Goal: Information Seeking & Learning: Learn about a topic

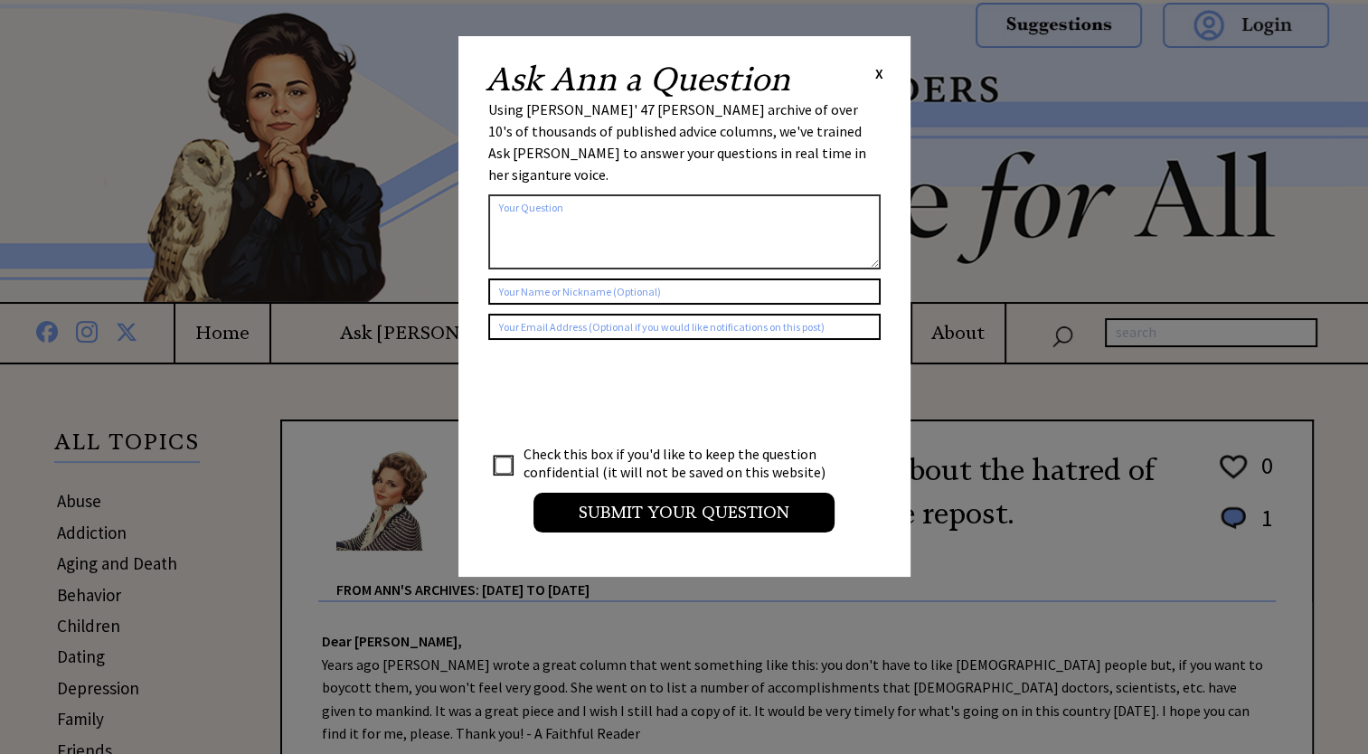
click at [875, 76] on span "X" at bounding box center [879, 73] width 8 height 18
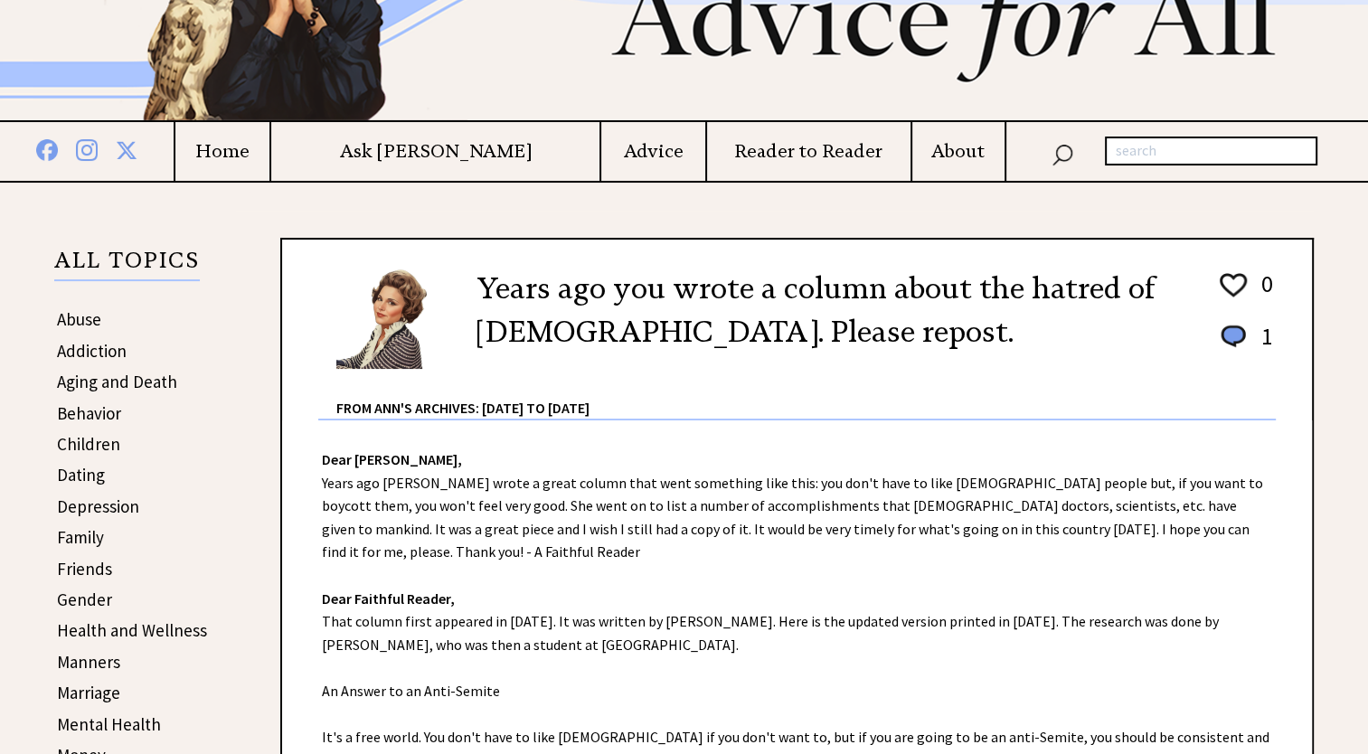
scroll to position [181, 0]
click at [73, 322] on link "Abuse" at bounding box center [79, 320] width 44 height 22
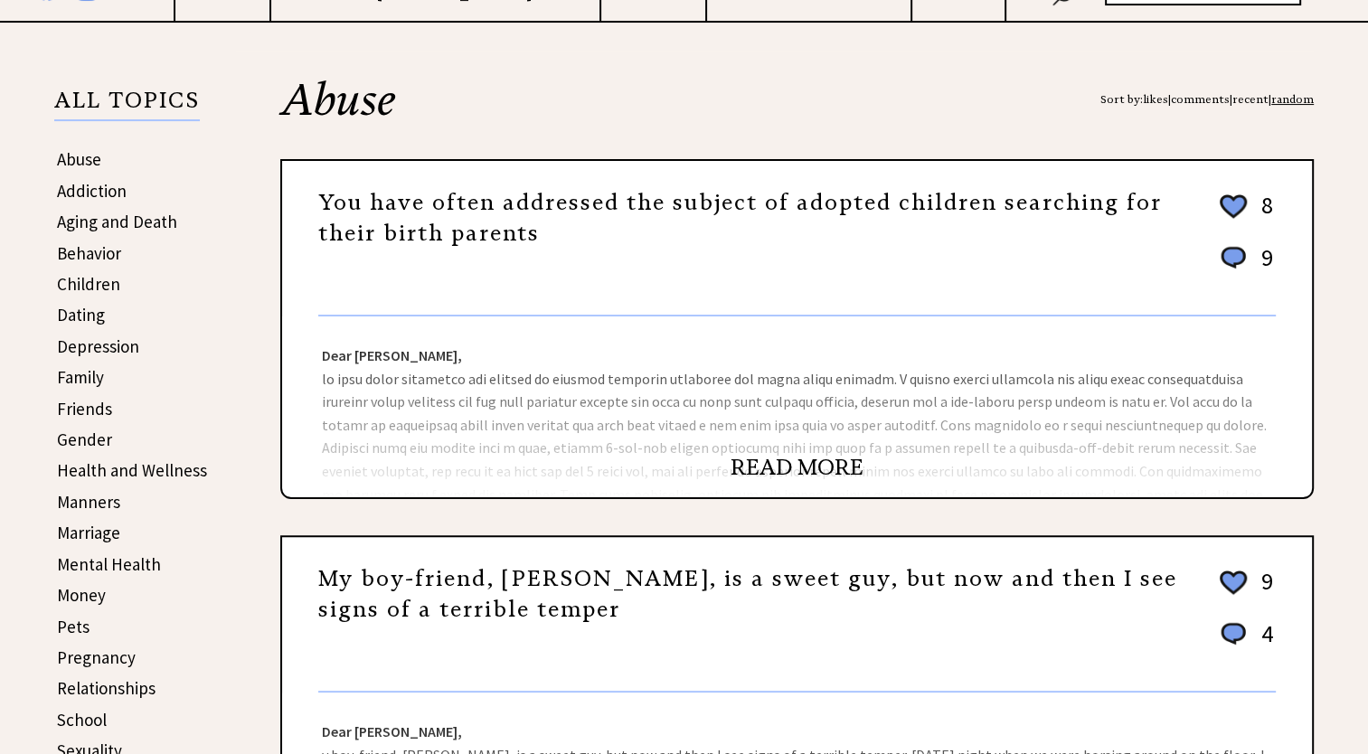
scroll to position [362, 0]
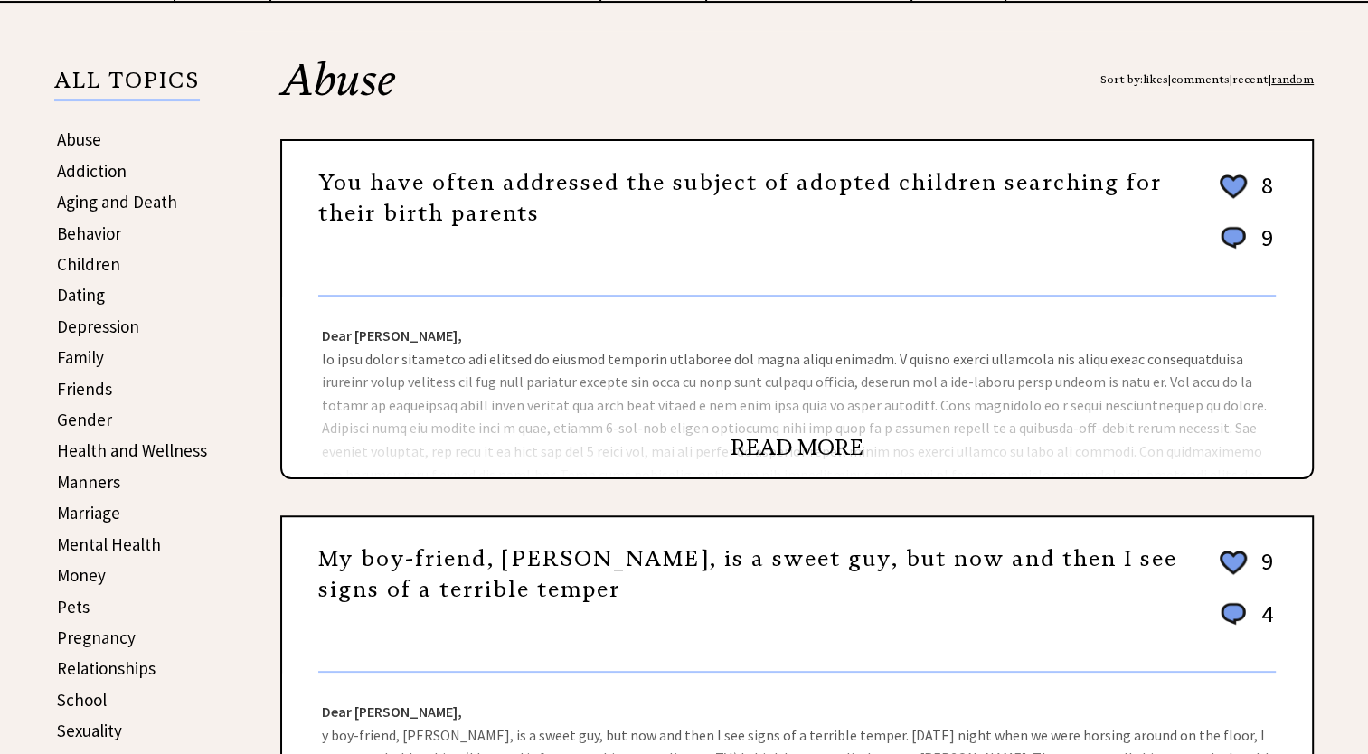
click at [788, 447] on link "READ MORE" at bounding box center [797, 447] width 133 height 27
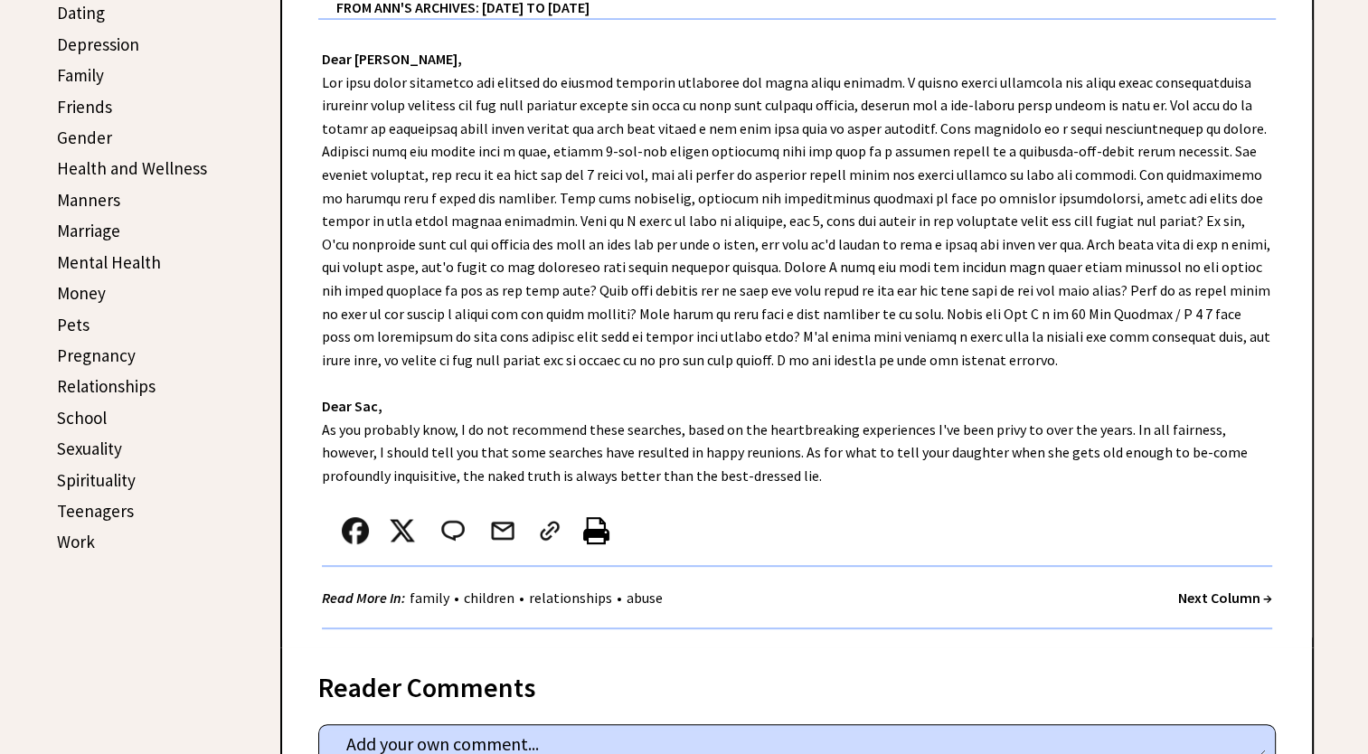
scroll to position [723, 0]
